Goal: Communication & Community: Answer question/provide support

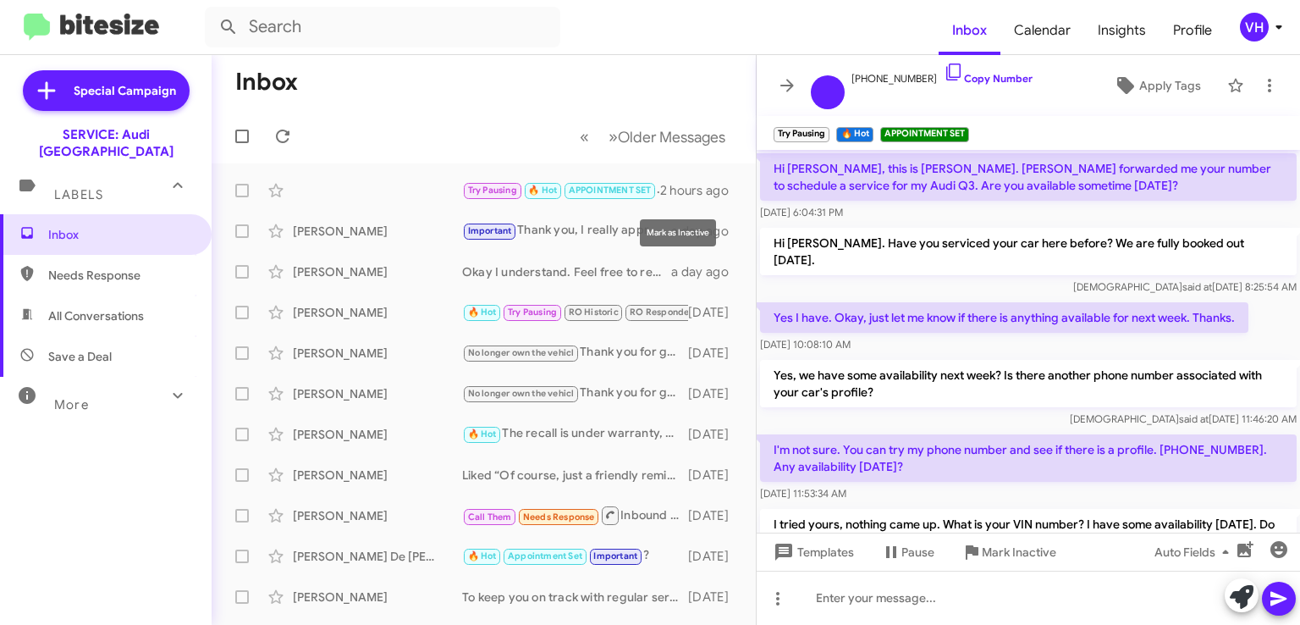
scroll to position [759, 0]
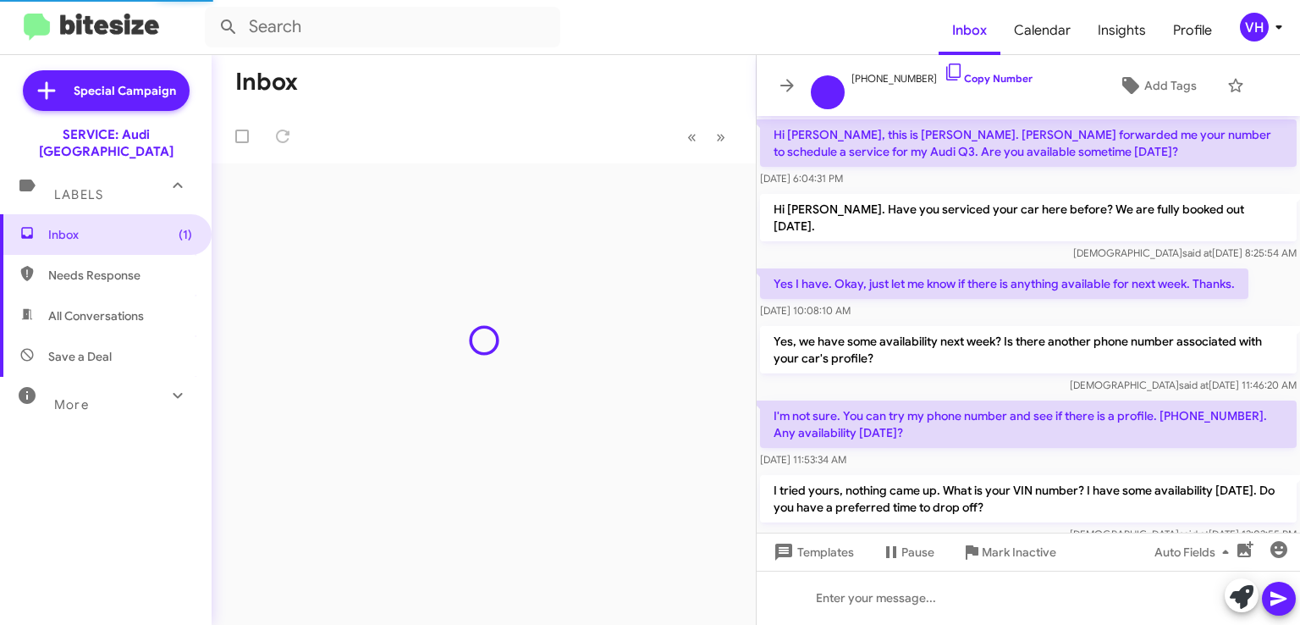
scroll to position [760, 0]
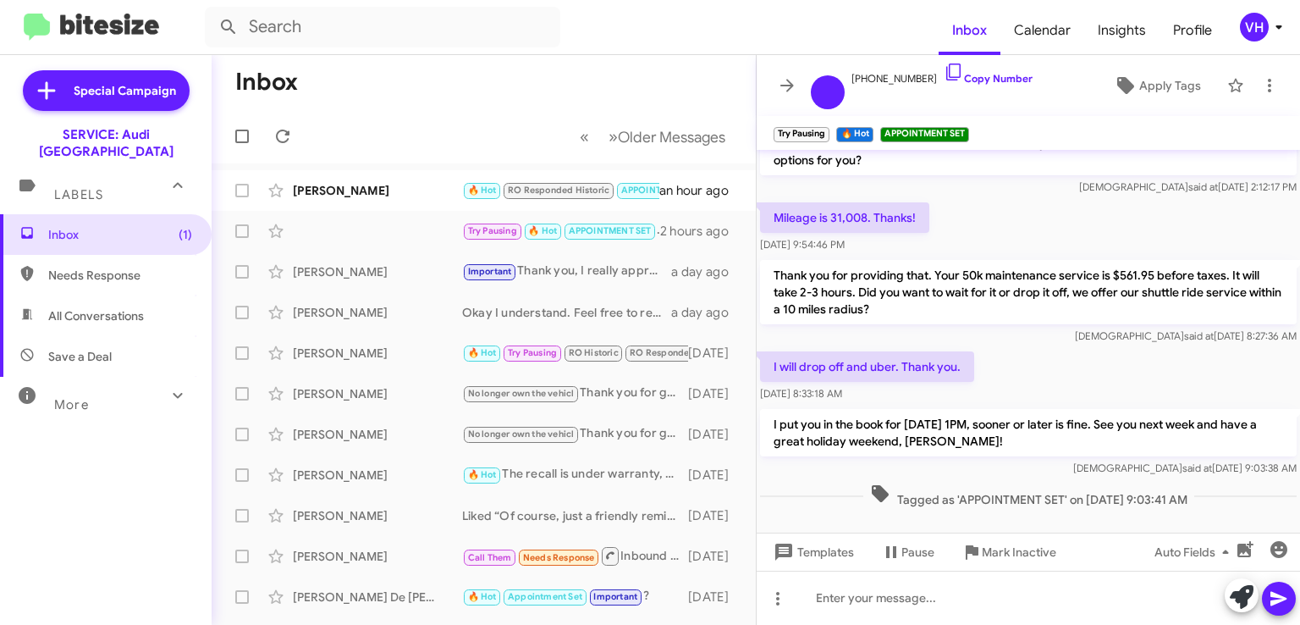
click at [389, 195] on div "[PERSON_NAME]" at bounding box center [377, 190] width 169 height 17
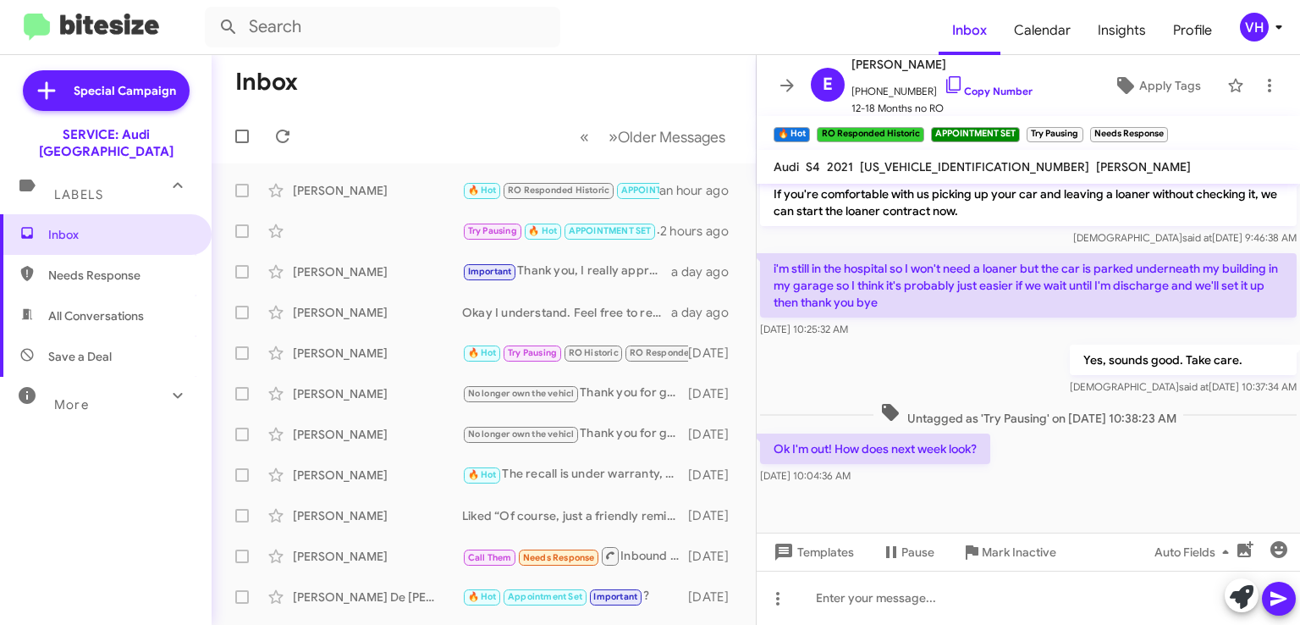
scroll to position [2258, 0]
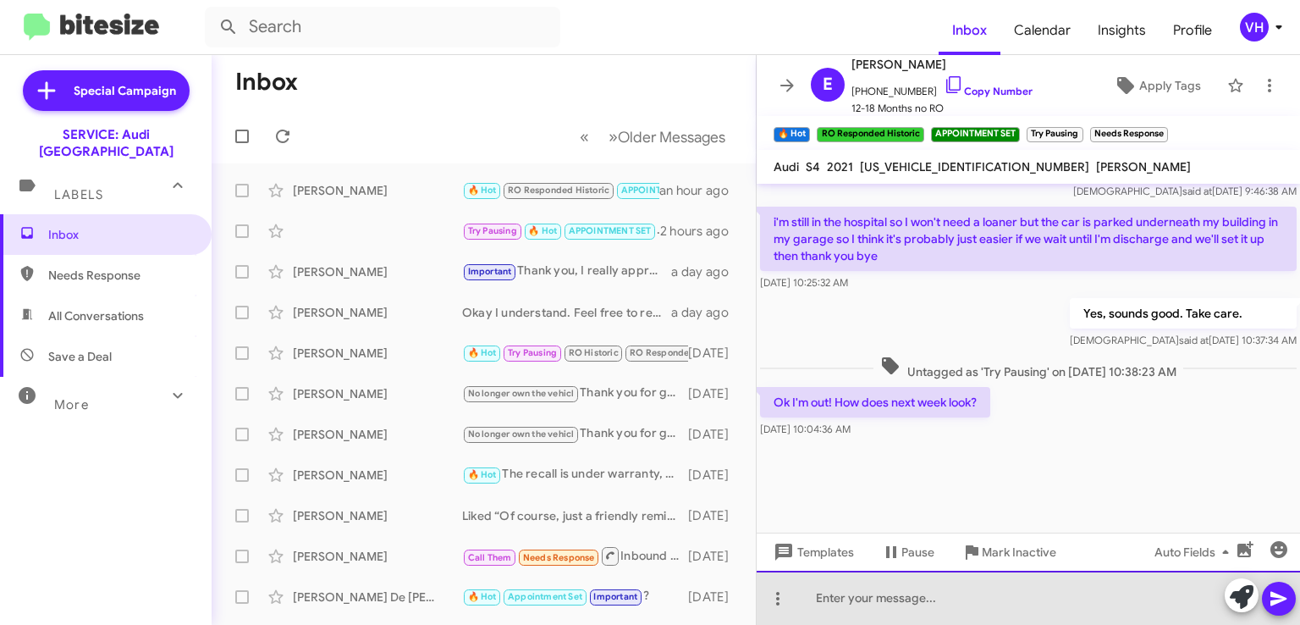
click at [944, 595] on div at bounding box center [1029, 598] width 544 height 54
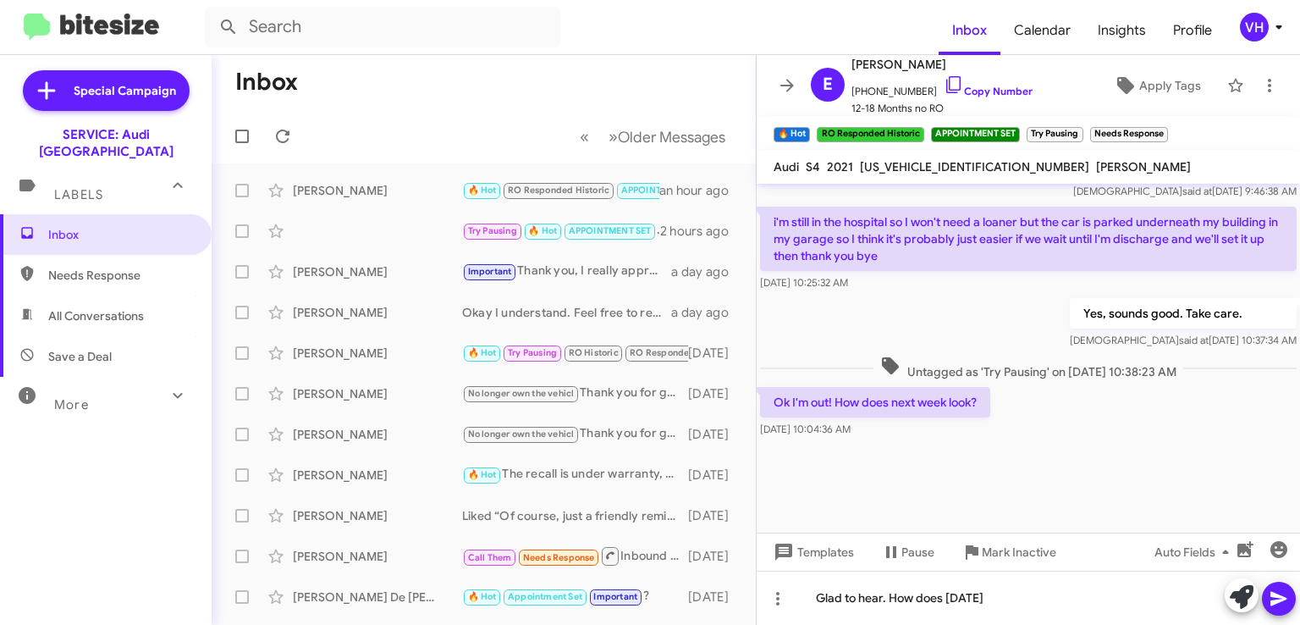
drag, startPoint x: 913, startPoint y: 473, endPoint x: 924, endPoint y: 488, distance: 18.8
click at [913, 438] on div "Ok I'm out! How does next week look? Aug 29, 2025, 10:04:36 AM" at bounding box center [875, 412] width 230 height 51
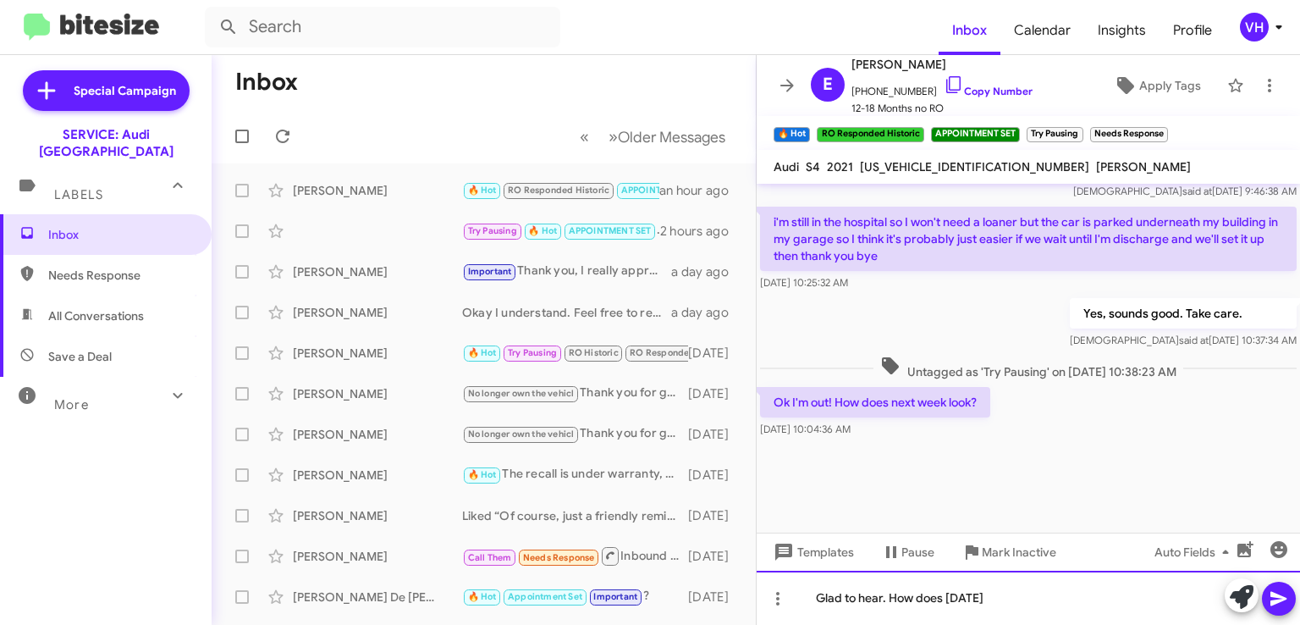
click at [1079, 607] on div "Glad to hear. How does next Thursday" at bounding box center [1029, 598] width 544 height 54
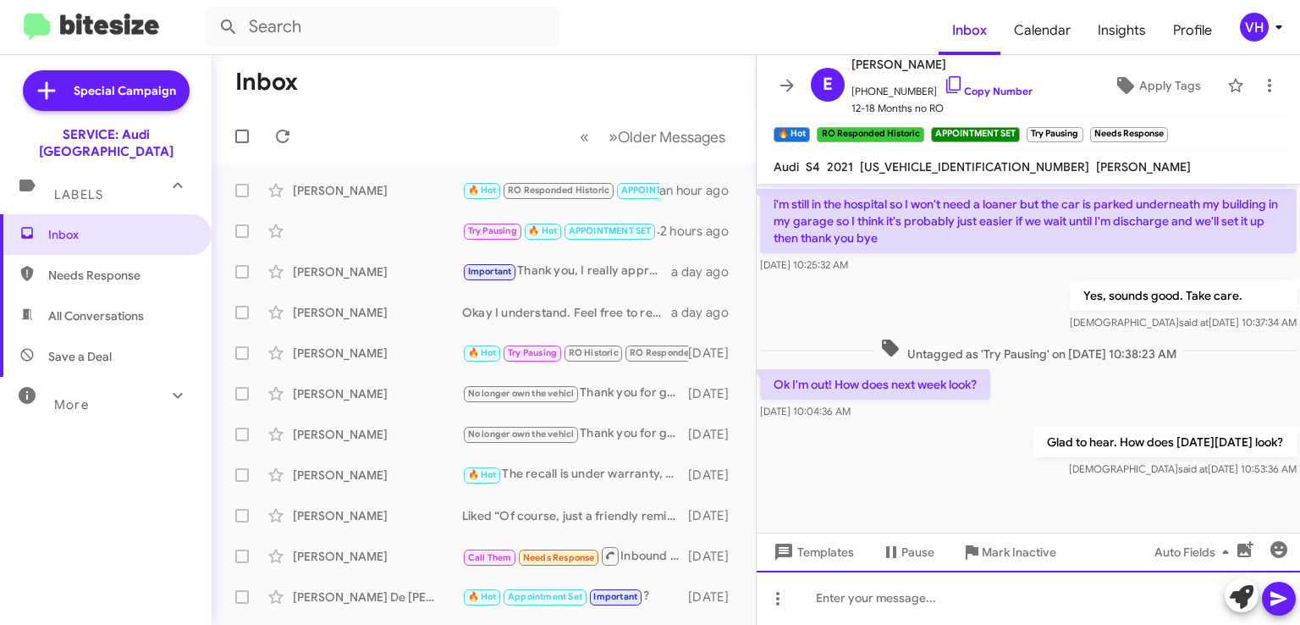
scroll to position [2449, 0]
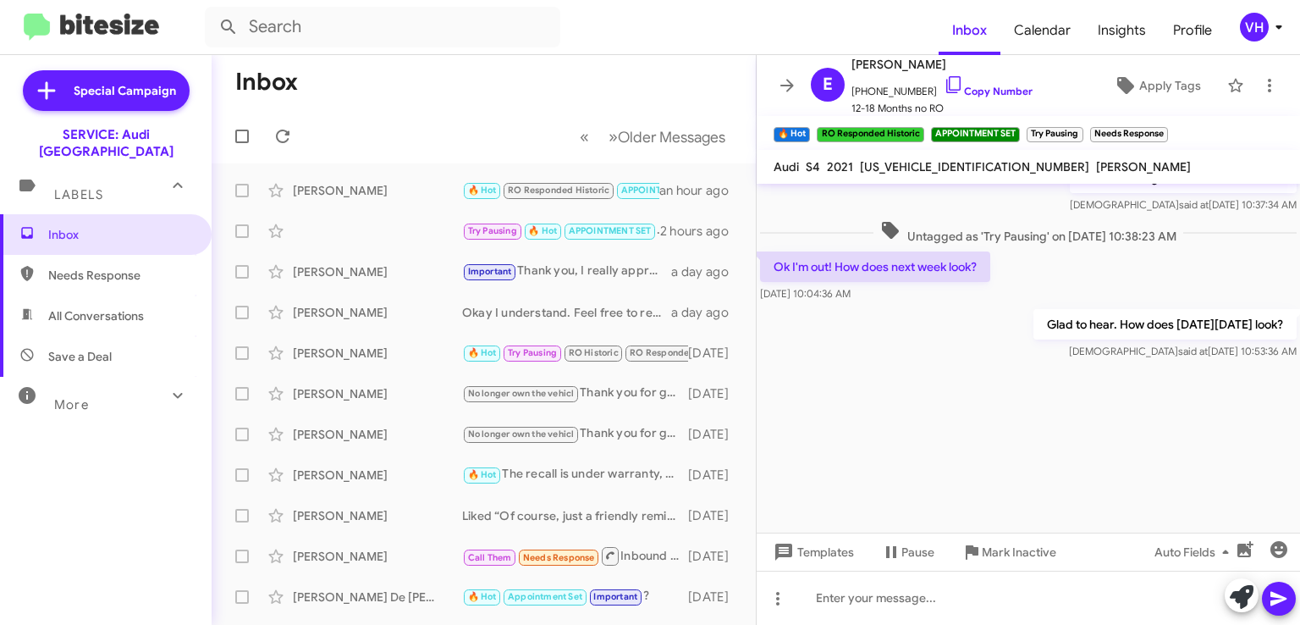
click at [119, 518] on div "Inbox Needs Response All Conversations Save a Deal More Important 🔥 Hot Appoint…" at bounding box center [106, 401] width 212 height 375
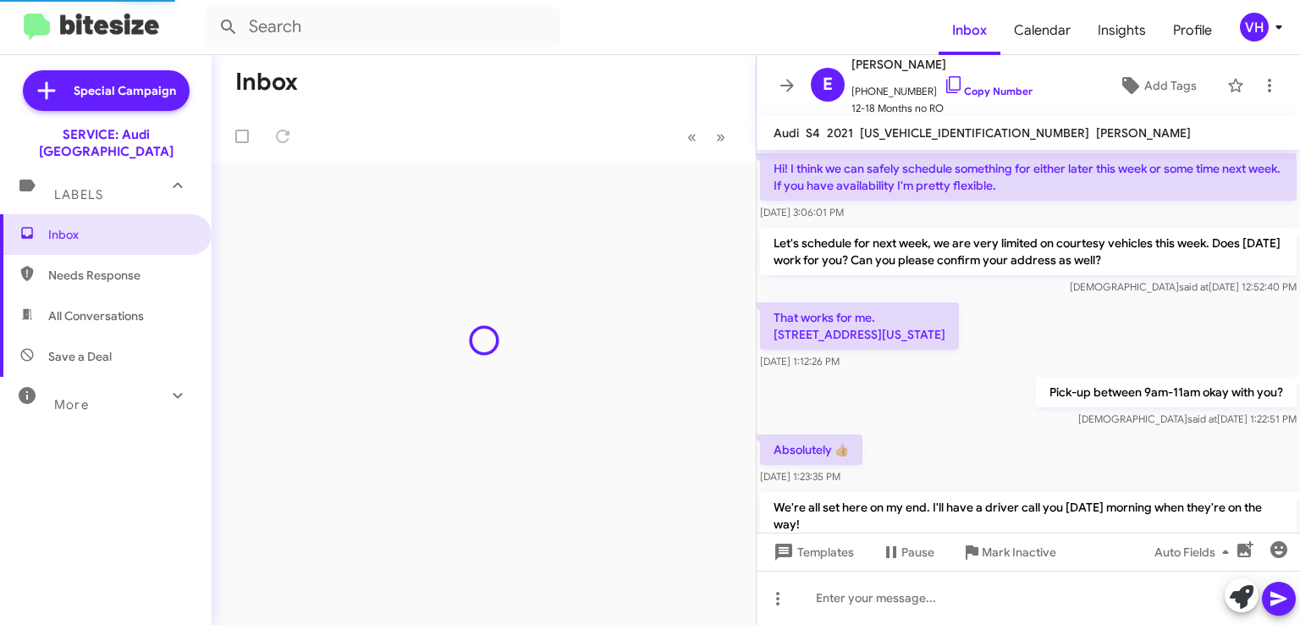
scroll to position [962, 0]
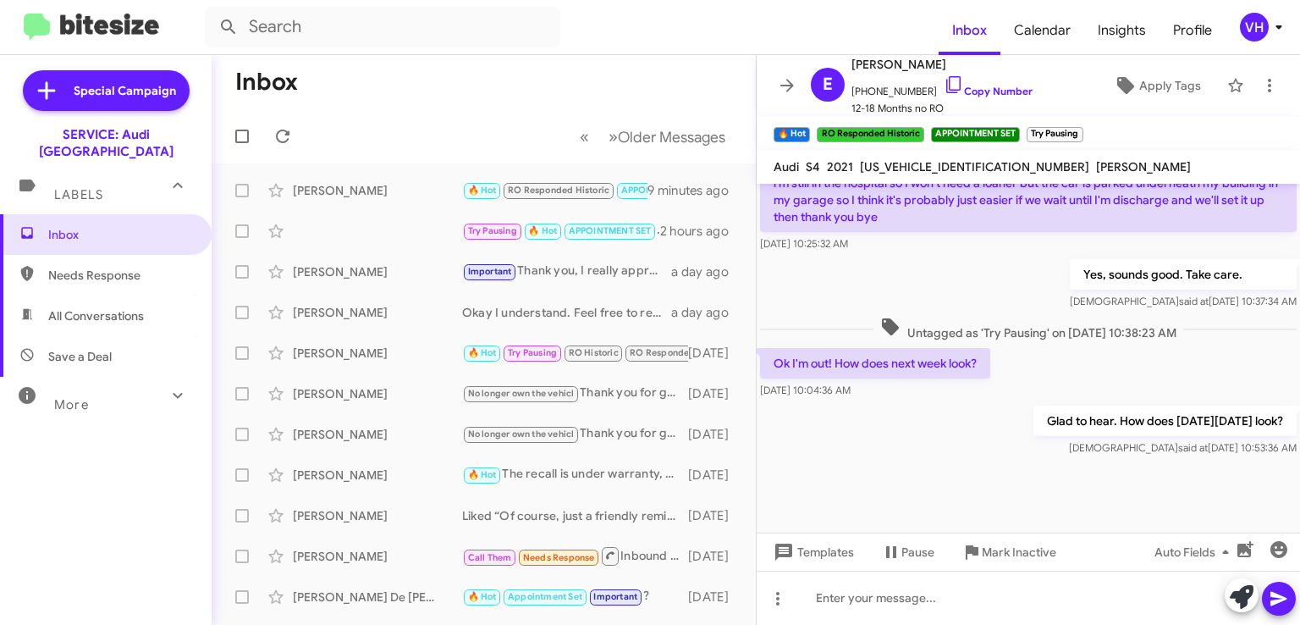
scroll to position [996, 0]
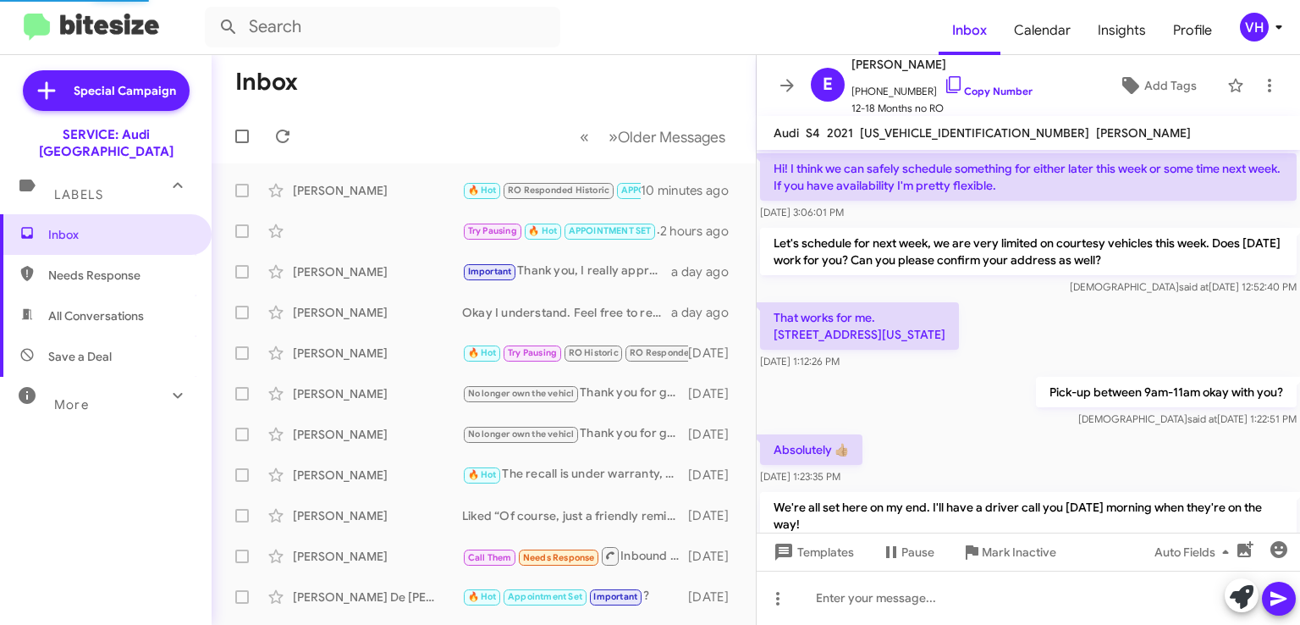
scroll to position [962, 0]
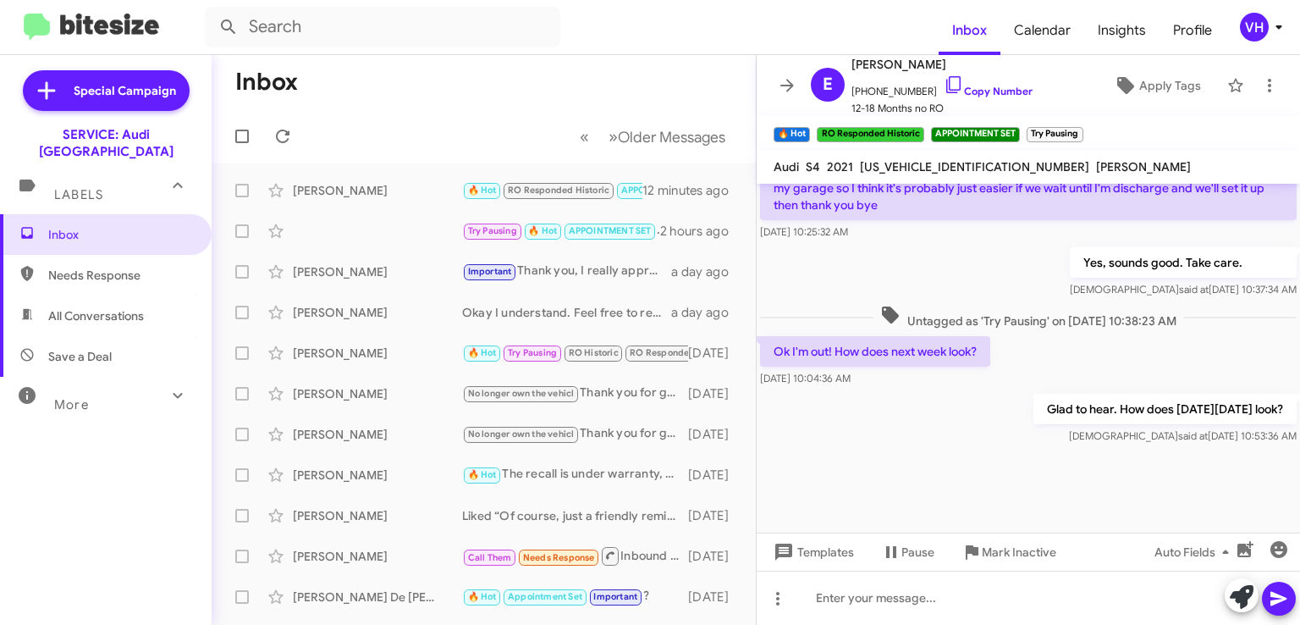
click at [789, 91] on icon at bounding box center [787, 85] width 20 height 20
